Goal: Task Accomplishment & Management: Complete application form

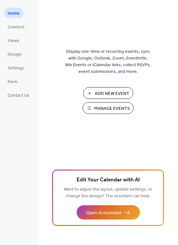
click at [109, 94] on span "Add New Event" at bounding box center [112, 93] width 35 height 7
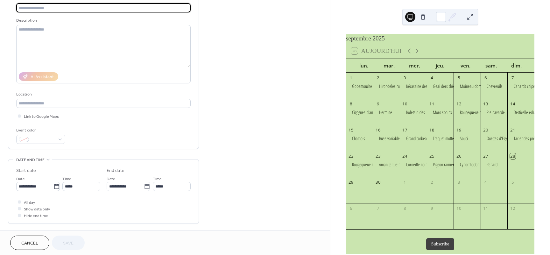
scroll to position [57, 0]
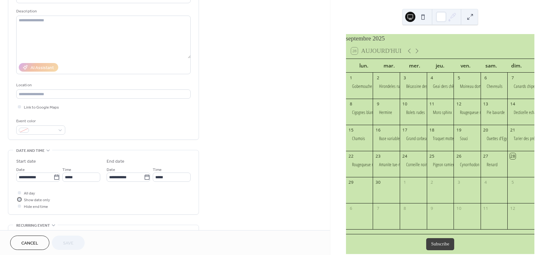
click at [45, 201] on span "Show date only" at bounding box center [37, 200] width 26 height 7
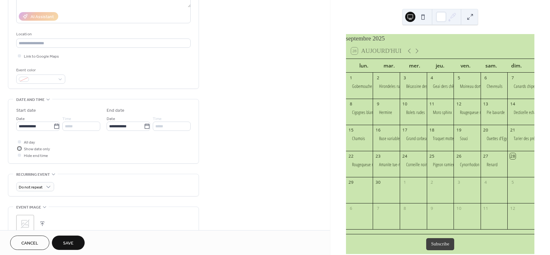
scroll to position [115, 0]
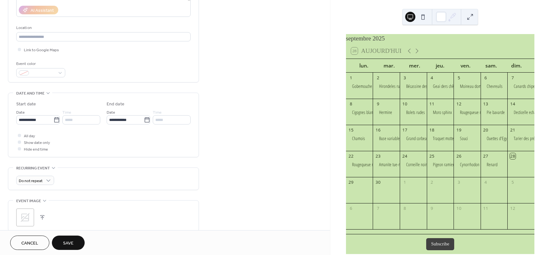
click at [41, 221] on button "button" at bounding box center [42, 217] width 9 height 9
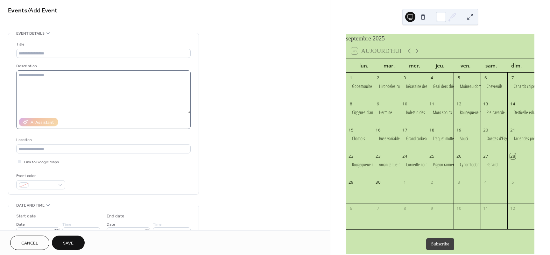
scroll to position [0, 0]
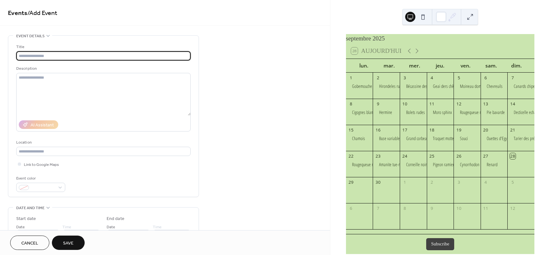
click at [39, 57] on input "text" at bounding box center [103, 55] width 174 height 9
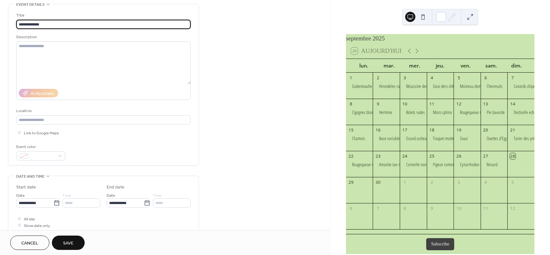
scroll to position [38, 0]
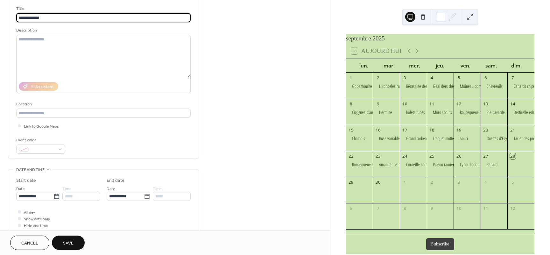
type input "**********"
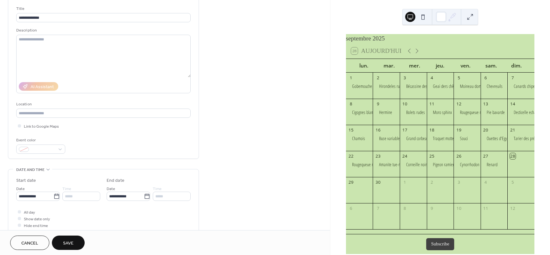
click at [71, 241] on span "Save" at bounding box center [68, 243] width 11 height 7
